Goal: Task Accomplishment & Management: Complete application form

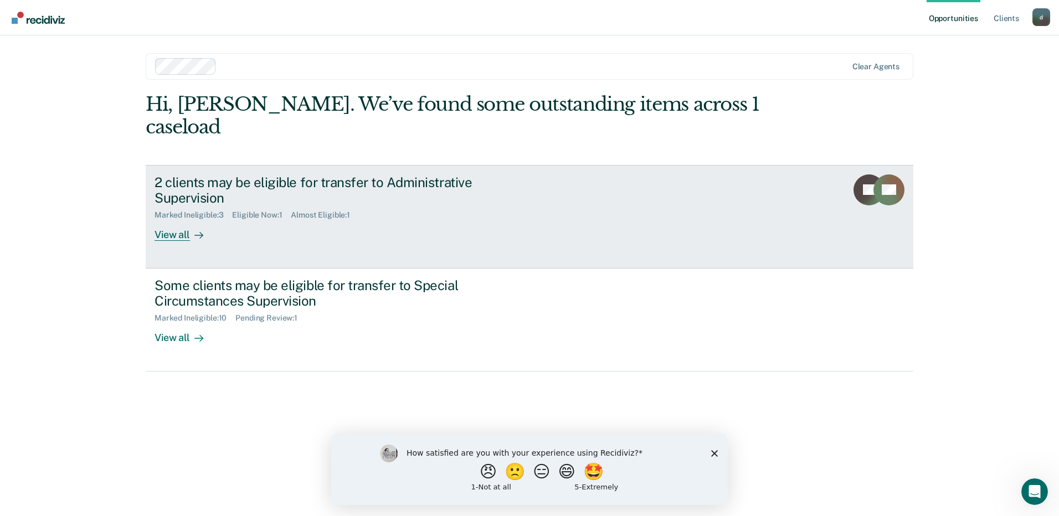
click at [200, 231] on icon at bounding box center [198, 235] width 9 height 9
click at [194, 231] on icon at bounding box center [198, 235] width 9 height 9
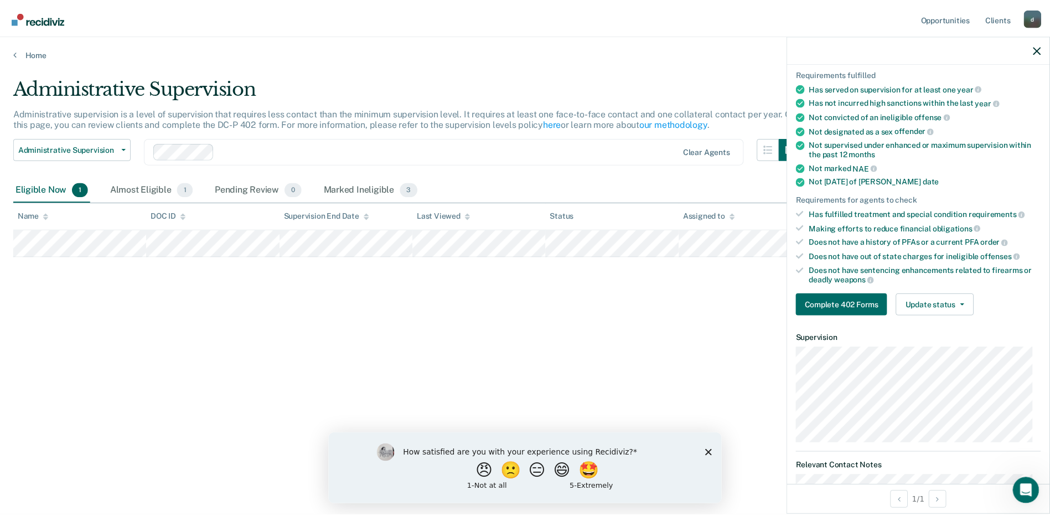
scroll to position [111, 0]
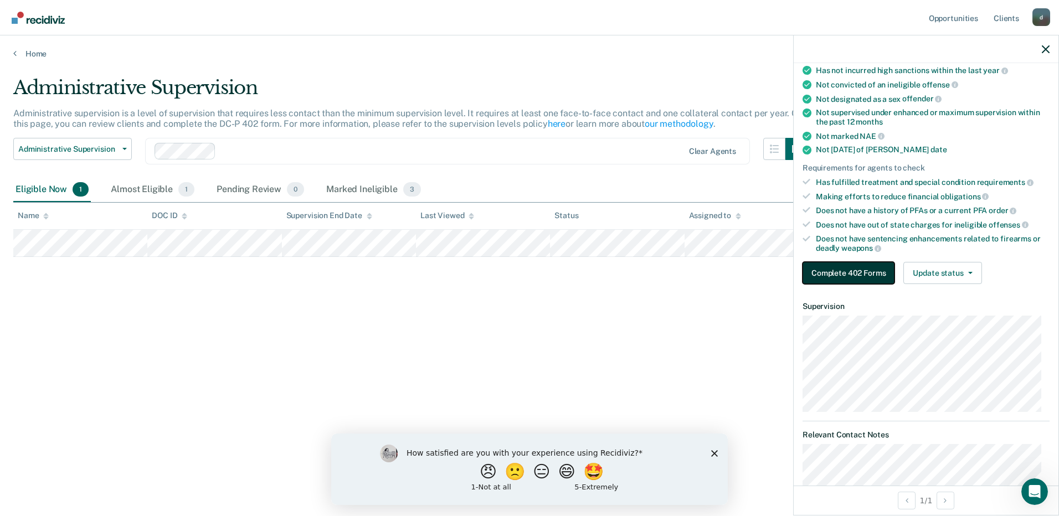
click at [857, 267] on button "Complete 402 Forms" at bounding box center [848, 273] width 92 height 22
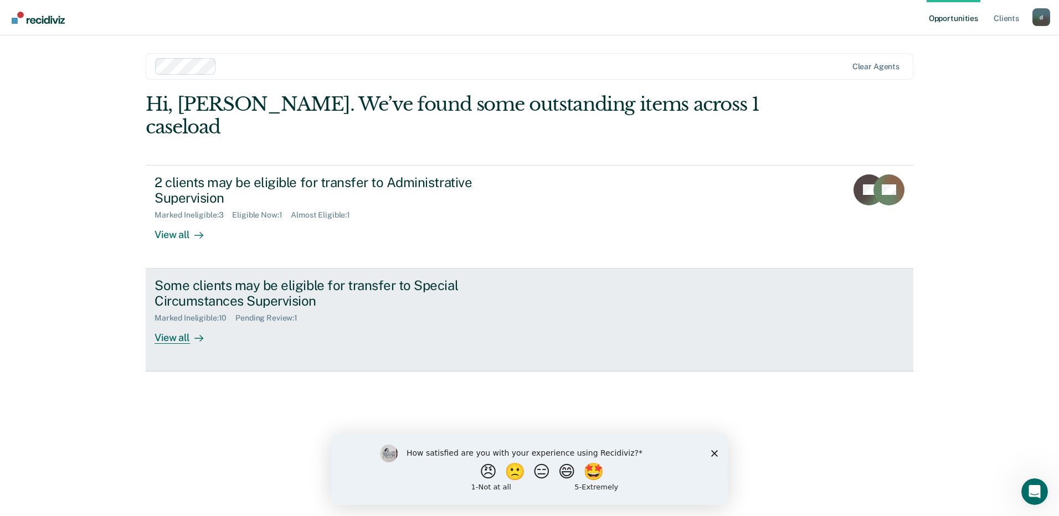
click at [277, 277] on div "Some clients may be eligible for transfer to Special Circumstances Supervision" at bounding box center [348, 293] width 389 height 32
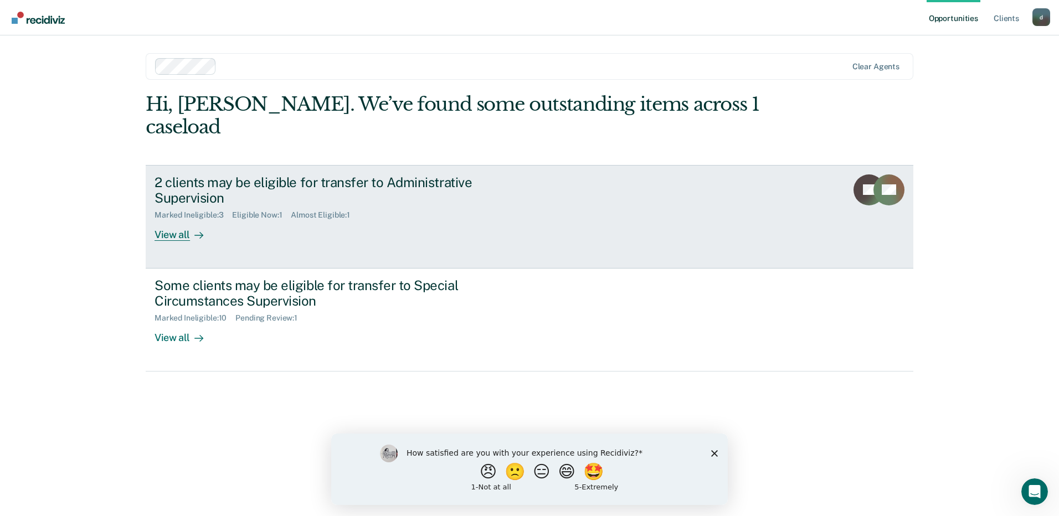
click at [183, 220] on div "View all" at bounding box center [185, 231] width 62 height 22
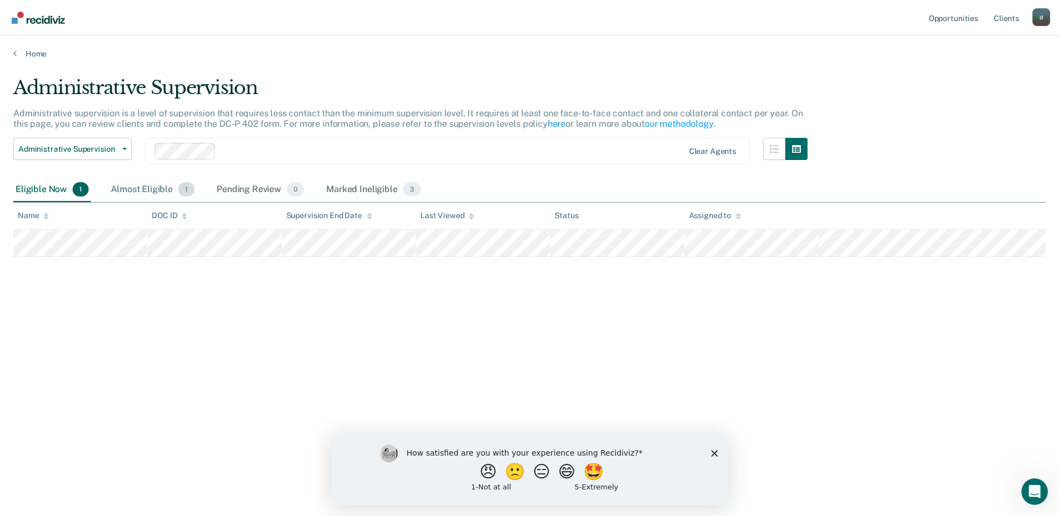
click at [167, 192] on div "Almost Eligible 1" at bounding box center [153, 190] width 88 height 24
click at [362, 183] on div "Marked Ineligible 3" at bounding box center [373, 190] width 99 height 24
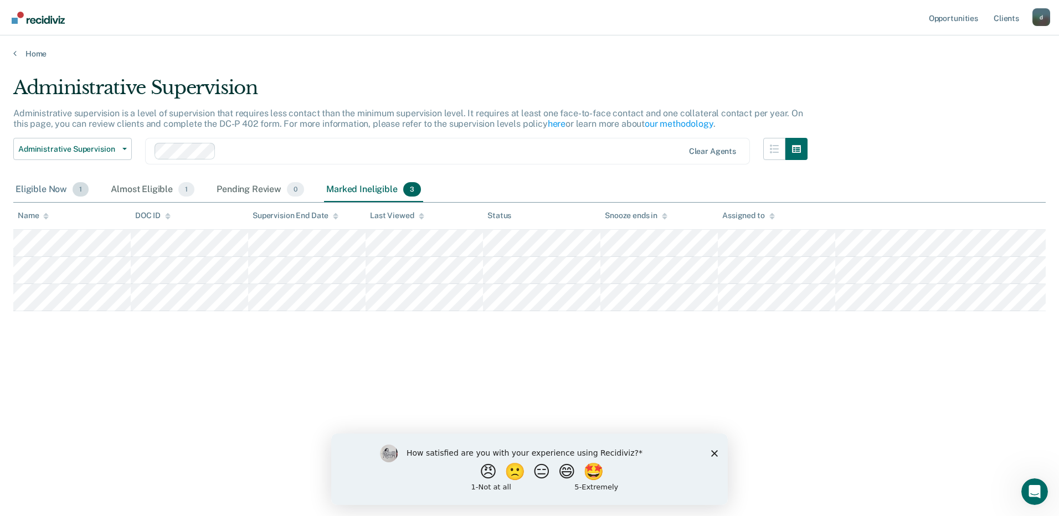
click at [49, 185] on div "Eligible Now 1" at bounding box center [52, 190] width 78 height 24
